Goal: Navigation & Orientation: Understand site structure

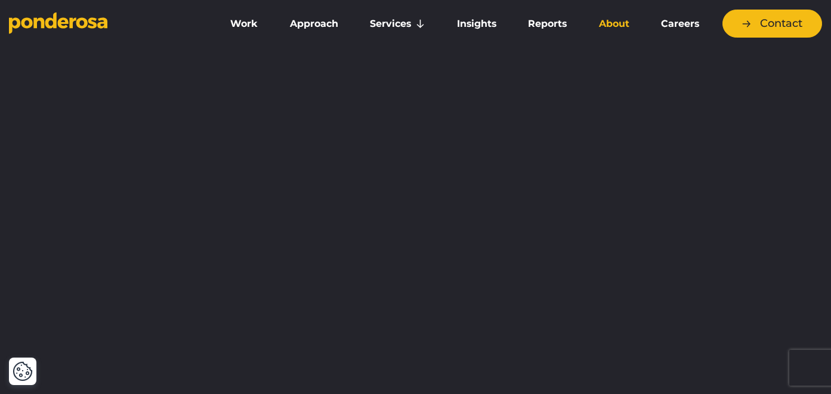
click at [619, 27] on link "About" at bounding box center [614, 23] width 58 height 25
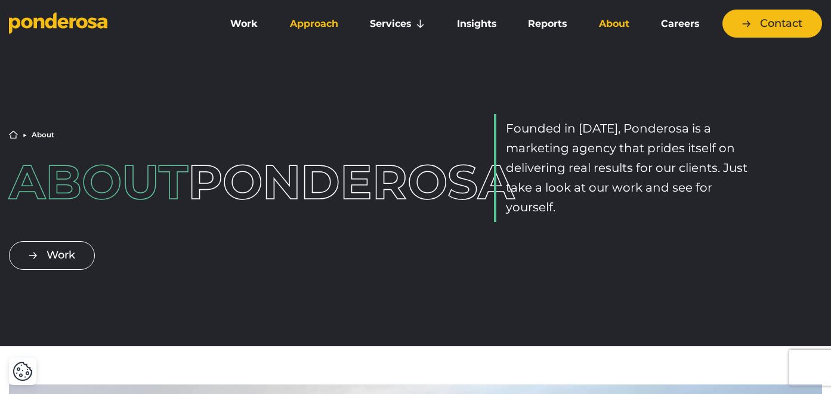
click at [306, 26] on link "Approach" at bounding box center [314, 23] width 76 height 25
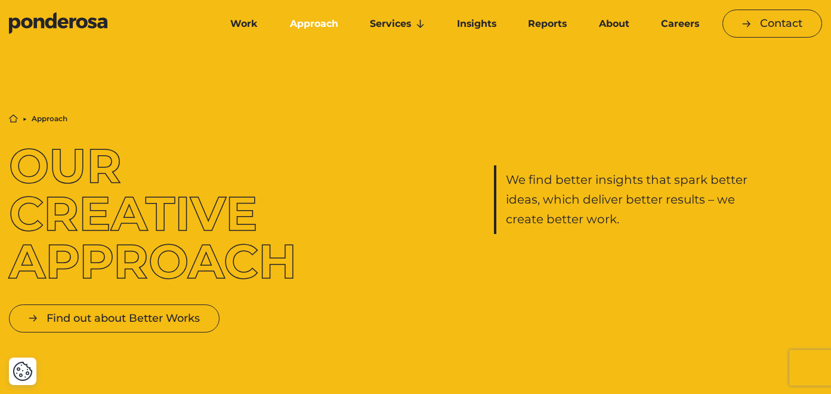
click at [79, 17] on icon "Go to homepage" at bounding box center [58, 23] width 98 height 22
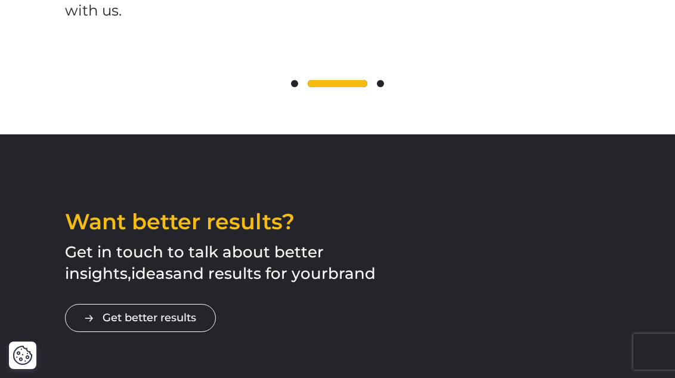
scroll to position [1742, 0]
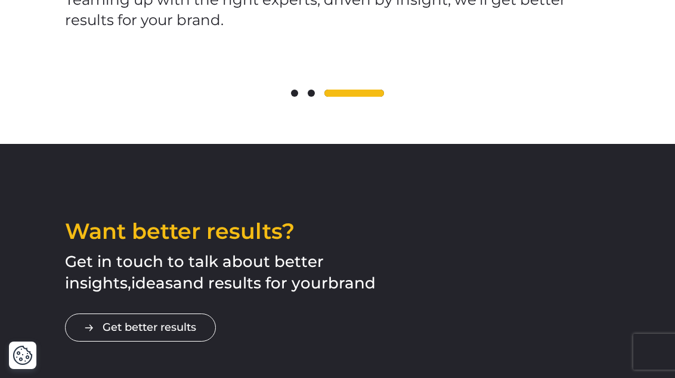
click at [310, 97] on span at bounding box center [311, 92] width 7 height 7
